Goal: Navigation & Orientation: Find specific page/section

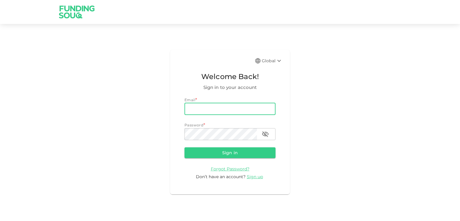
drag, startPoint x: 209, startPoint y: 114, endPoint x: 212, endPoint y: 117, distance: 3.8
click at [209, 114] on input "email" at bounding box center [229, 109] width 91 height 12
type input "[EMAIL_ADDRESS][DOMAIN_NAME]"
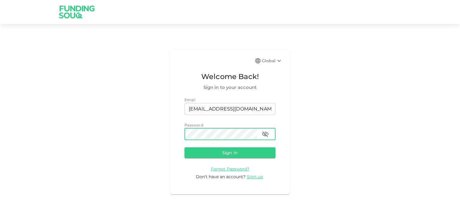
click at [184, 147] on button "Sign in" at bounding box center [229, 152] width 91 height 11
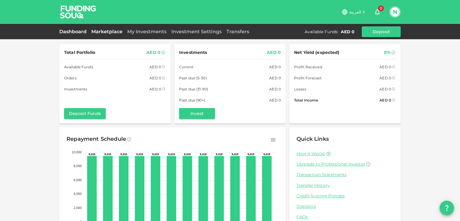
click at [104, 33] on link "Marketplace" at bounding box center [107, 32] width 36 height 6
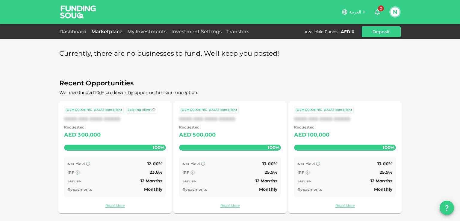
scroll to position [0, 0]
click at [139, 34] on link "My Investments" at bounding box center [147, 32] width 44 height 6
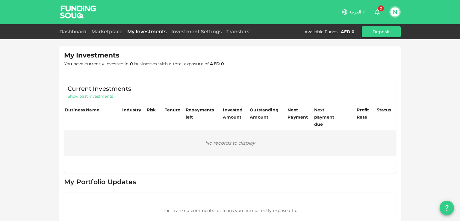
click at [100, 95] on span "Show past investments" at bounding box center [90, 96] width 45 height 6
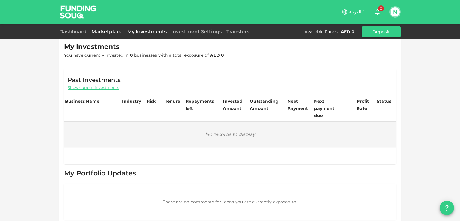
click at [99, 34] on link "Marketplace" at bounding box center [107, 32] width 36 height 6
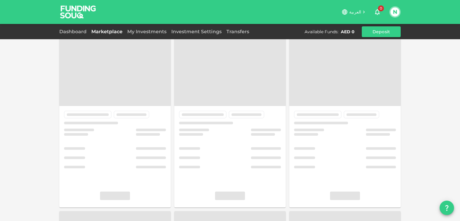
scroll to position [0, 0]
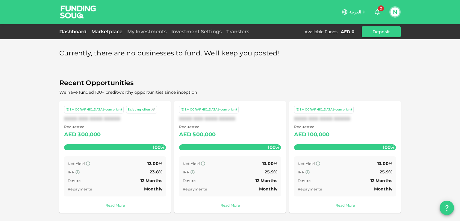
click at [81, 34] on link "Dashboard" at bounding box center [74, 32] width 30 height 6
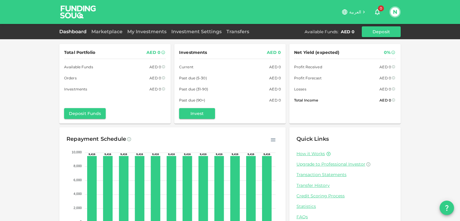
click at [394, 13] on button "N" at bounding box center [394, 11] width 9 height 9
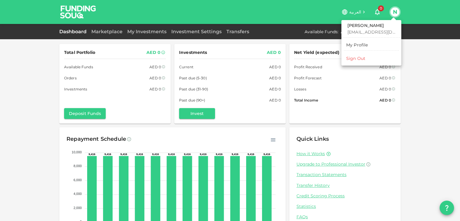
click at [349, 56] on div "Sign Out" at bounding box center [355, 58] width 19 height 6
